Goal: Task Accomplishment & Management: Use online tool/utility

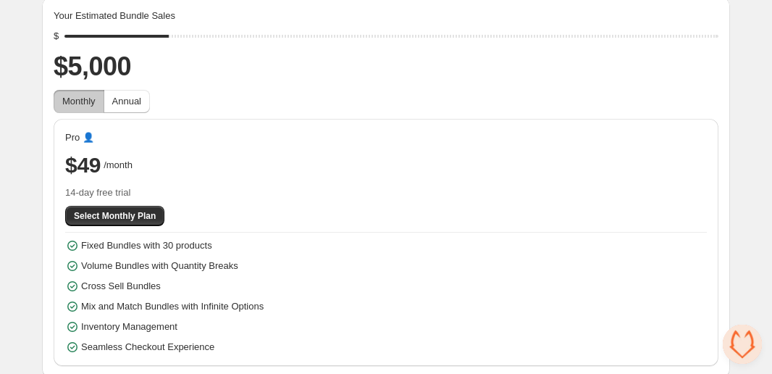
scroll to position [113, 0]
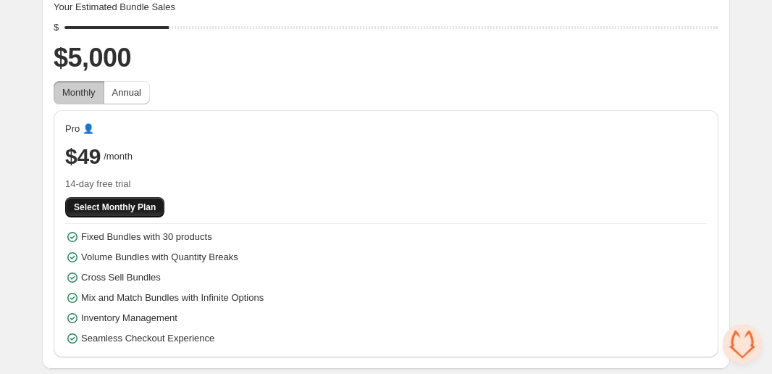
click at [152, 202] on span "Select Monthly Plan" at bounding box center [115, 207] width 82 height 12
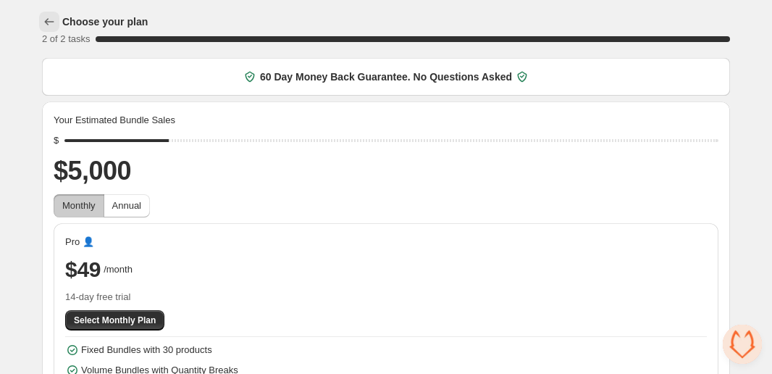
click at [56, 26] on icon "button" at bounding box center [49, 21] width 14 height 14
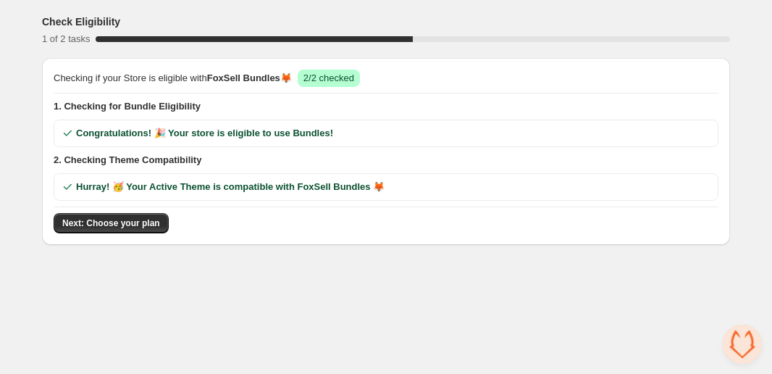
click at [143, 192] on span "Hurray! 🥳 Your Active Theme is compatible with FoxSell Bundles 🦊" at bounding box center [230, 187] width 309 height 14
click at [138, 130] on span "Congratulations! 🎉 Your store is eligible to use Bundles!" at bounding box center [204, 133] width 257 height 14
click at [132, 216] on button "Next: Choose your plan" at bounding box center [111, 223] width 115 height 20
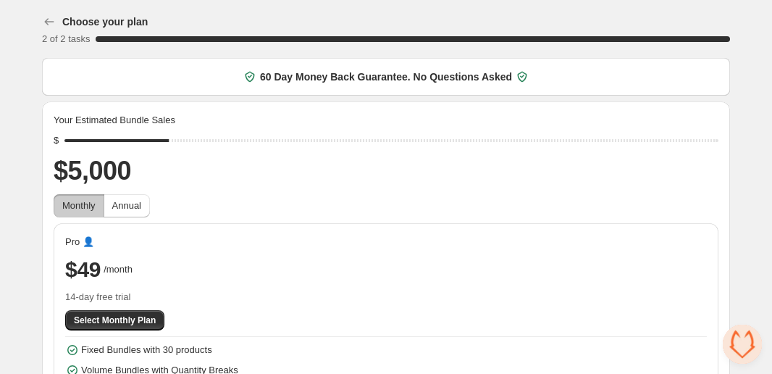
scroll to position [113, 0]
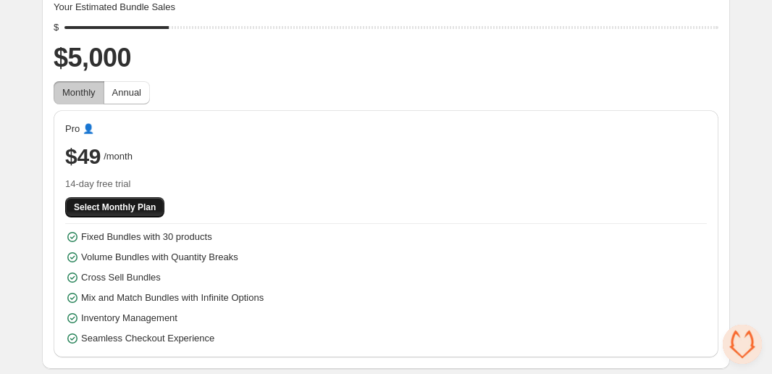
click at [143, 204] on span "Select Monthly Plan" at bounding box center [115, 207] width 82 height 12
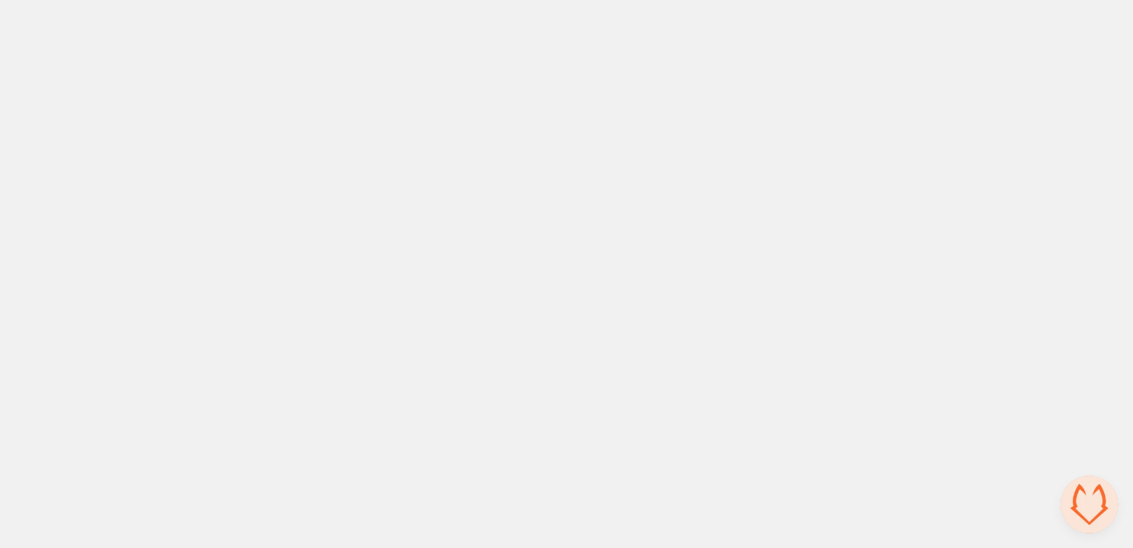
scroll to position [0, 0]
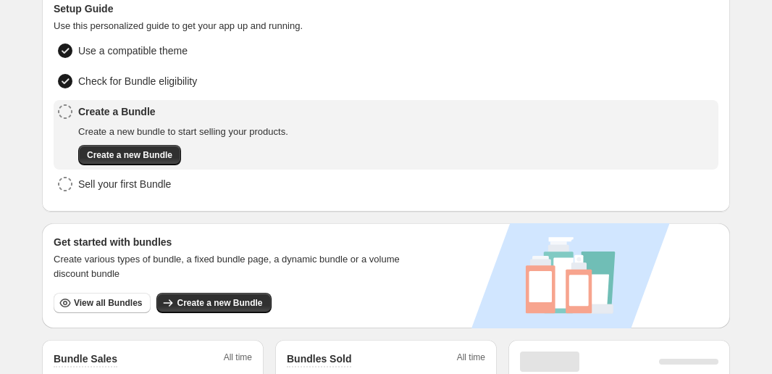
scroll to position [174, 0]
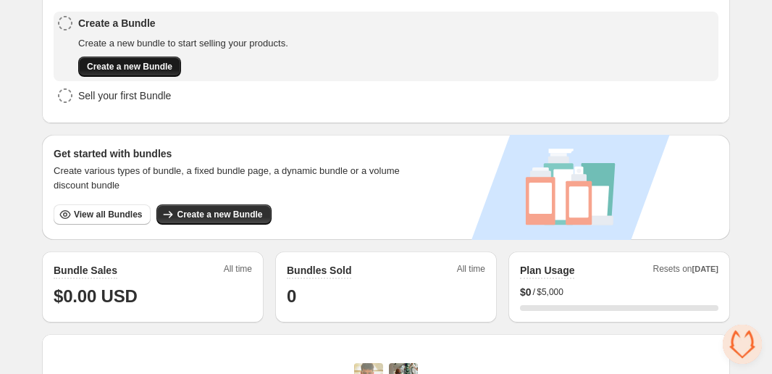
click at [151, 64] on span "Create a new Bundle" at bounding box center [129, 67] width 85 height 12
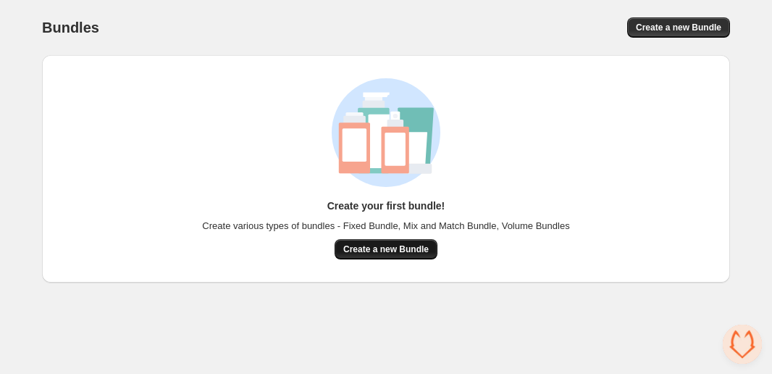
click at [412, 251] on span "Create a new Bundle" at bounding box center [385, 249] width 85 height 12
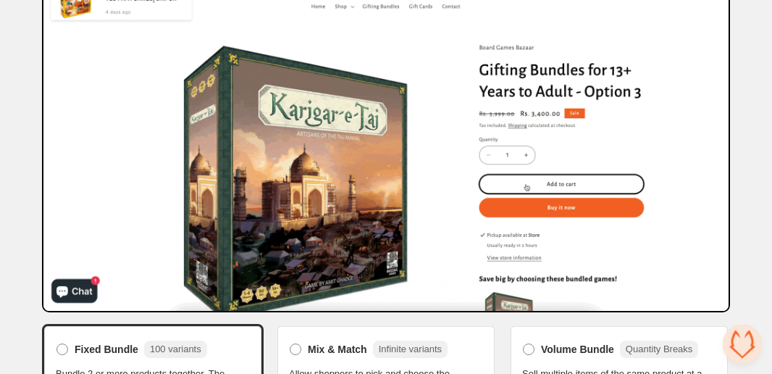
scroll to position [178, 0]
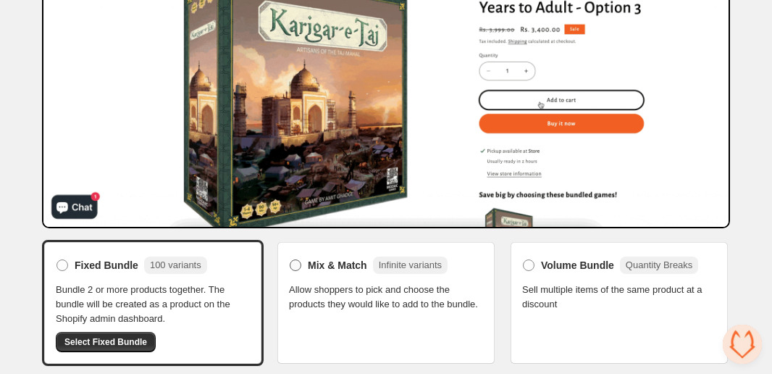
click at [319, 269] on span "Mix & Match" at bounding box center [337, 265] width 59 height 14
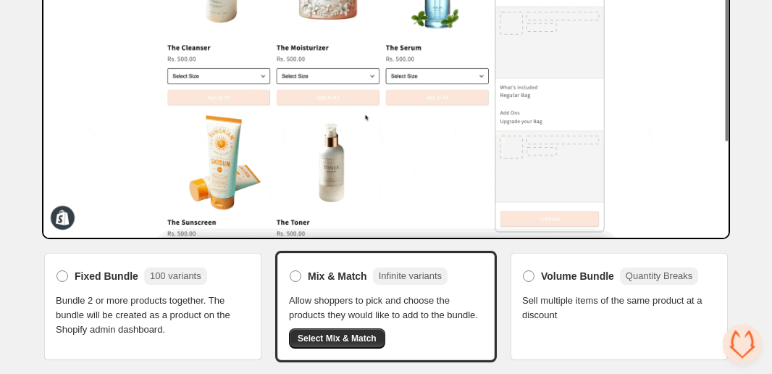
click at [232, 272] on div "Fixed Bundle 100 variants Bundle 2 or more products together. The bundle will b…" at bounding box center [153, 300] width 194 height 72
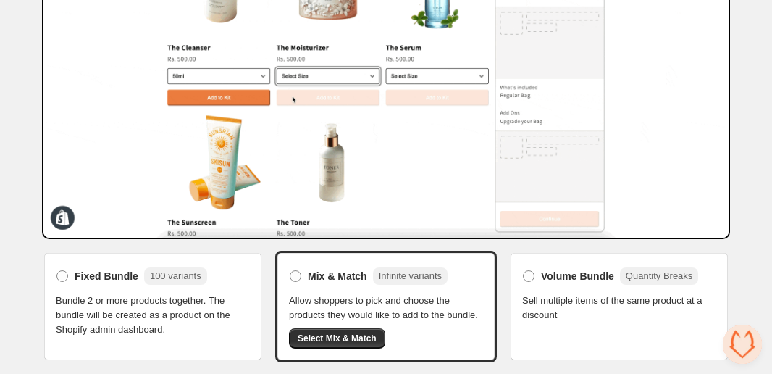
click at [154, 296] on span "Bundle 2 or more products together. The bundle will be created as a product on …" at bounding box center [153, 314] width 194 height 43
click at [69, 264] on label "Fixed Bundle 100 variants" at bounding box center [131, 275] width 151 height 23
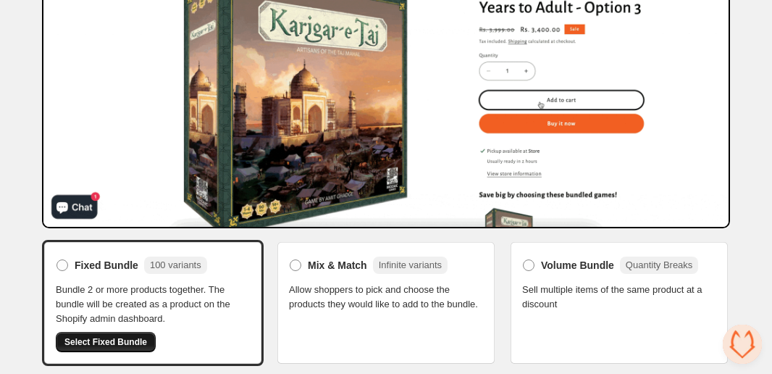
click at [138, 345] on button "Select Fixed Bundle" at bounding box center [106, 342] width 100 height 20
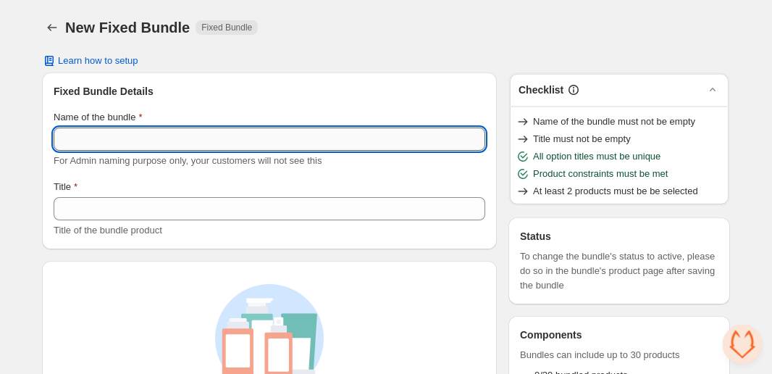
click at [227, 137] on input "Name of the bundle" at bounding box center [270, 138] width 432 height 23
paste input "**********"
type input "**********"
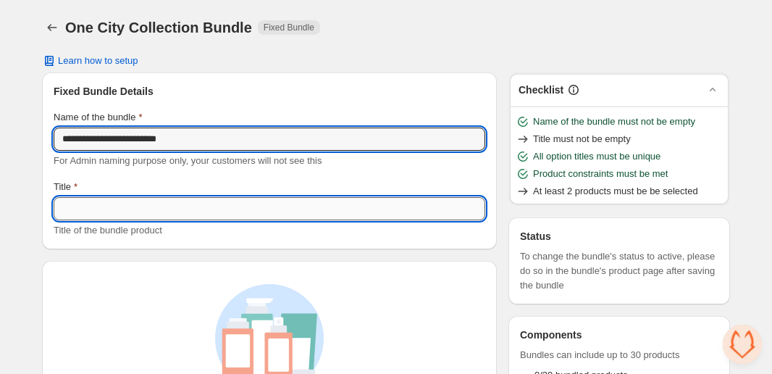
click at [133, 215] on input "Title" at bounding box center [270, 208] width 432 height 23
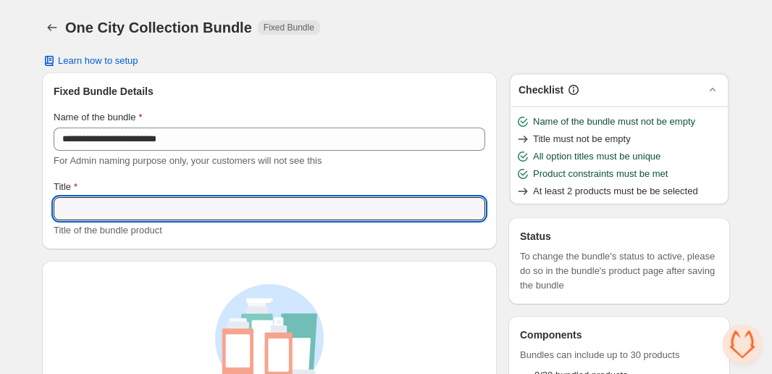
paste input "**********"
type input "**********"
click at [198, 253] on div "**********" at bounding box center [269, 321] width 455 height 498
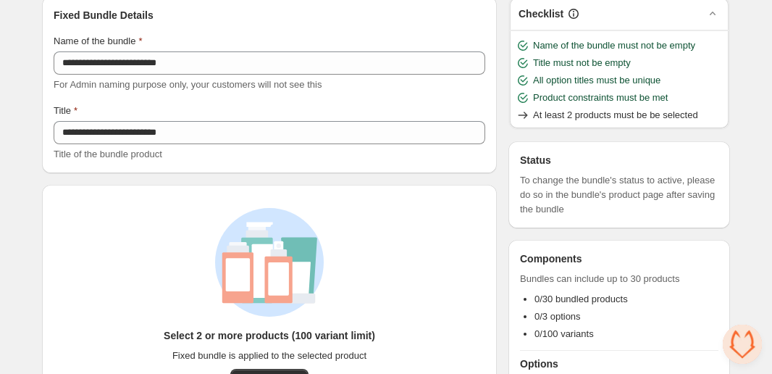
scroll to position [78, 0]
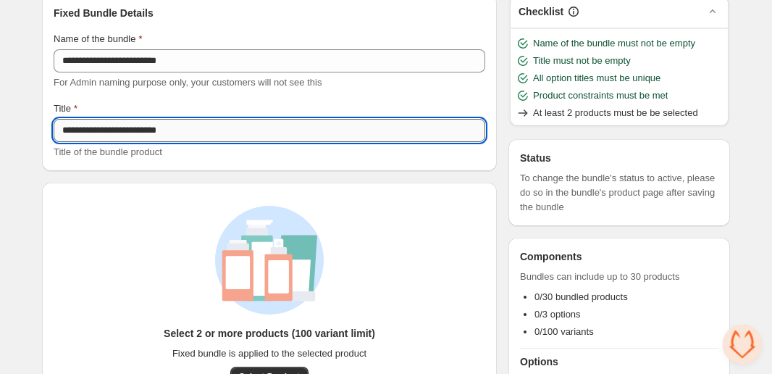
click at [160, 127] on input "**********" at bounding box center [270, 130] width 432 height 23
click at [186, 165] on div "**********" at bounding box center [269, 82] width 455 height 177
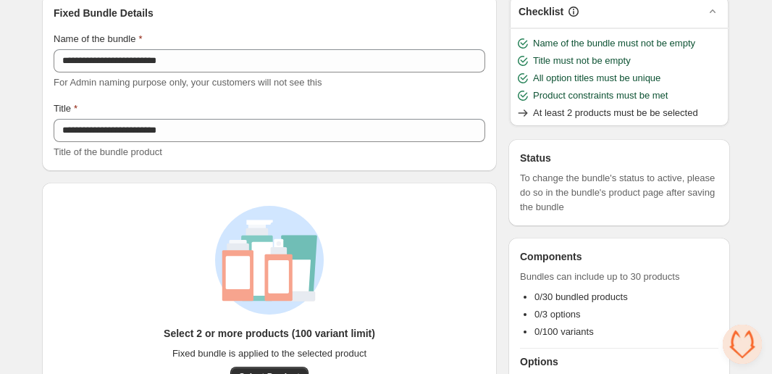
scroll to position [207, 0]
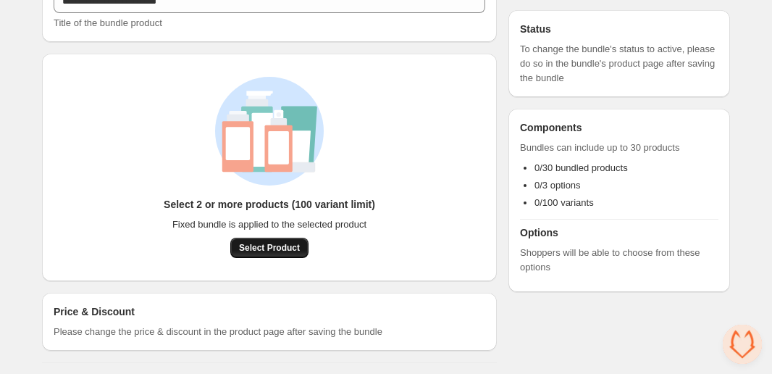
click at [280, 243] on span "Select Product" at bounding box center [269, 248] width 61 height 12
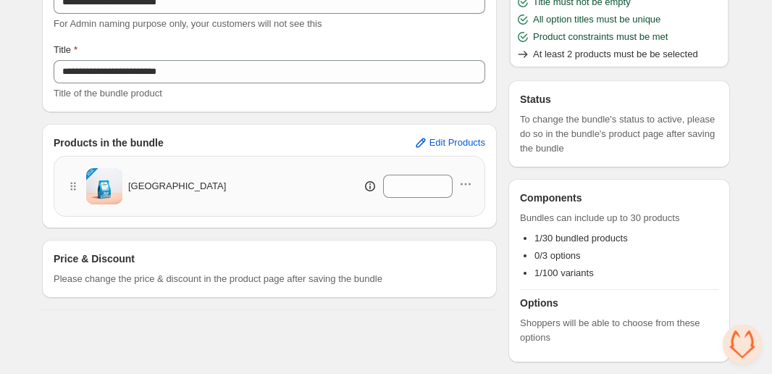
scroll to position [135, 0]
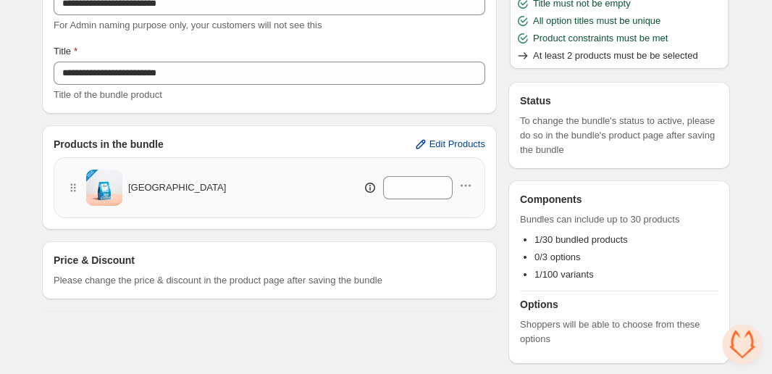
click at [434, 146] on span "Edit Products" at bounding box center [458, 144] width 56 height 12
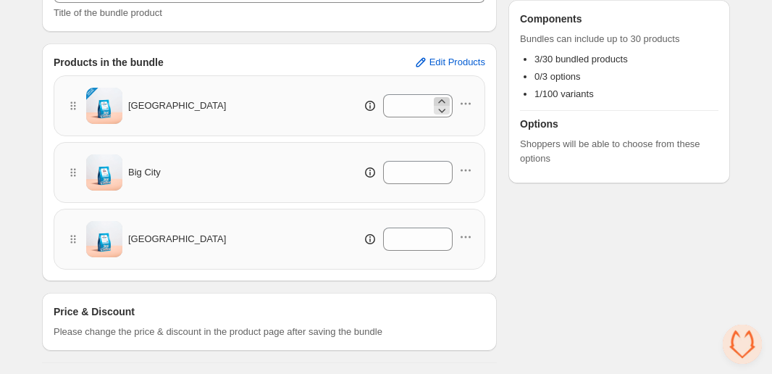
scroll to position [108, 0]
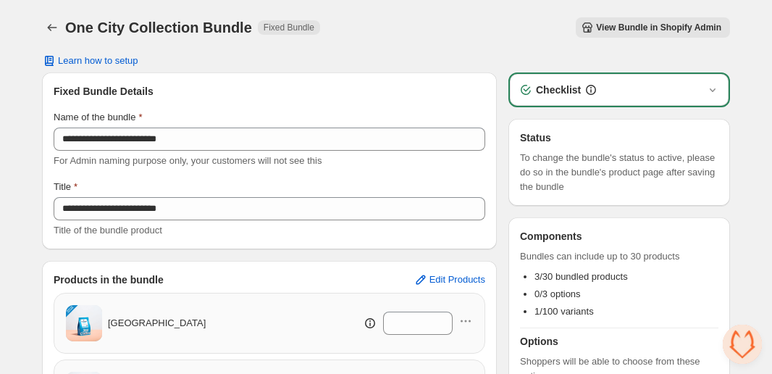
click at [655, 25] on span "View Bundle in Shopify Admin" at bounding box center [658, 28] width 125 height 12
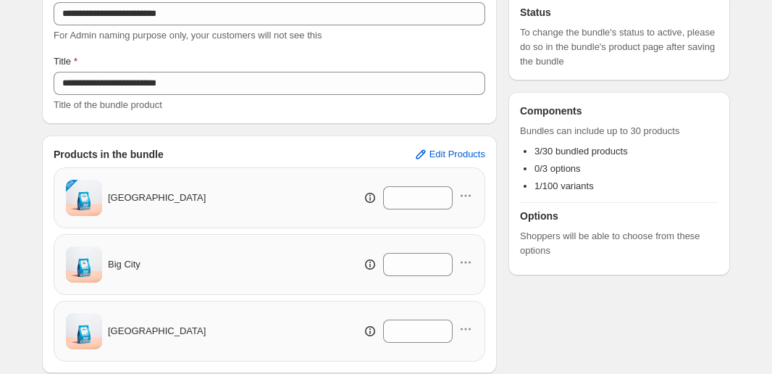
scroll to position [264, 0]
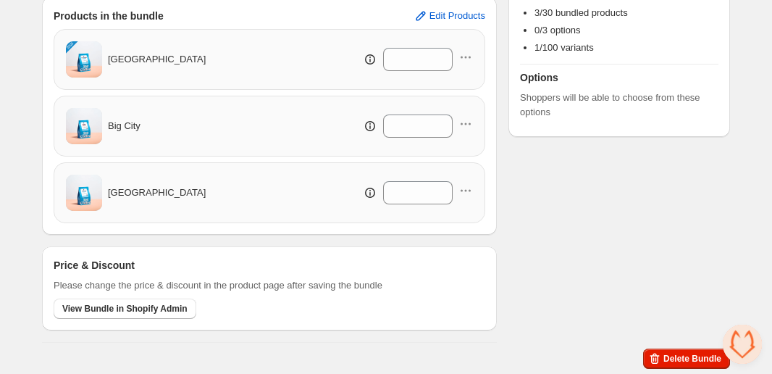
drag, startPoint x: 157, startPoint y: 309, endPoint x: 175, endPoint y: 287, distance: 28.8
click at [175, 287] on div "Price & Discount Please change the price & discount in the product page after s…" at bounding box center [270, 288] width 432 height 61
click at [180, 305] on span "View Bundle in Shopify Admin" at bounding box center [124, 309] width 125 height 12
click at [173, 302] on button "View Bundle in Shopify Admin" at bounding box center [125, 308] width 143 height 20
